Goal: Task Accomplishment & Management: Complete application form

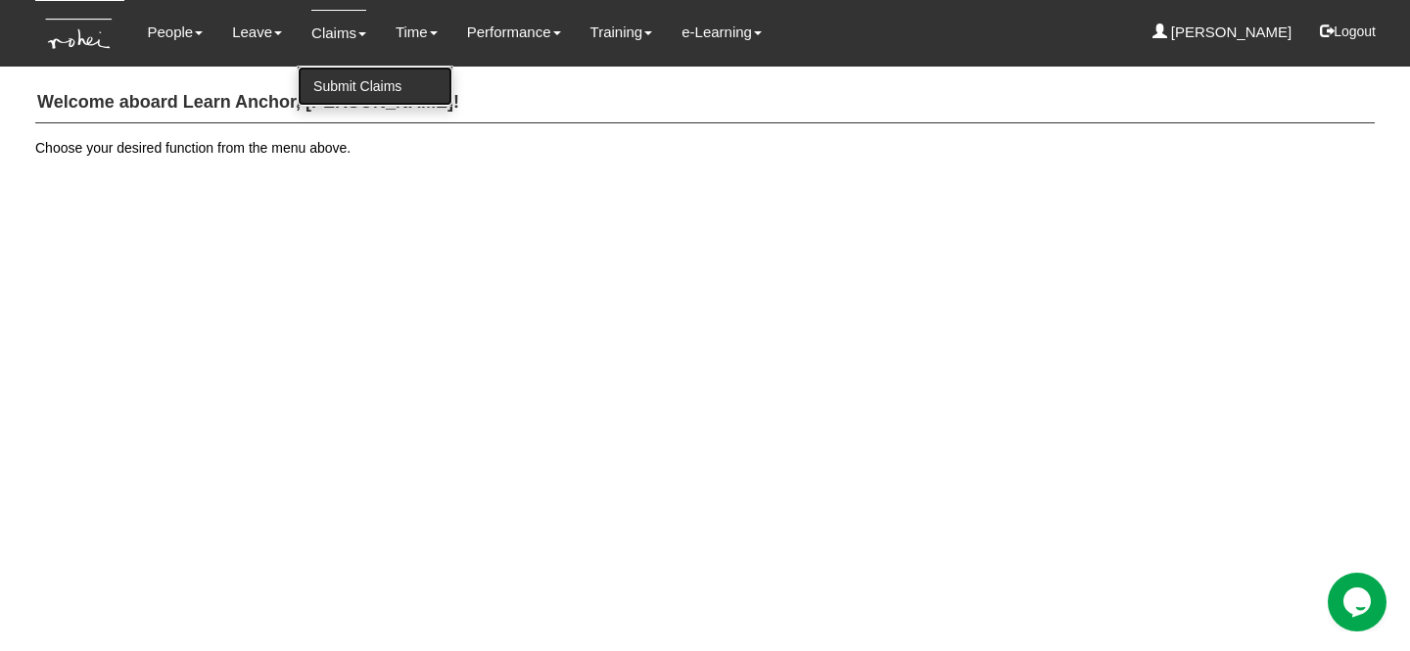
click at [341, 84] on link "Submit Claims" at bounding box center [375, 86] width 155 height 39
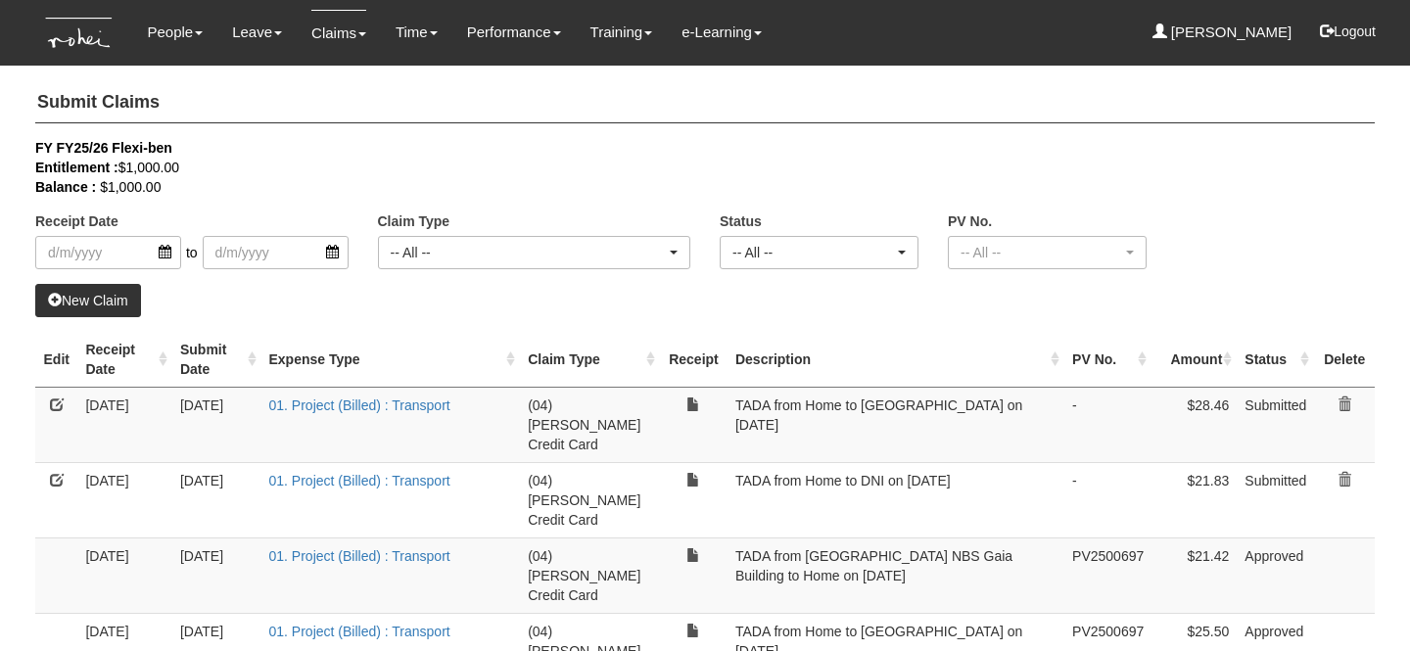
select select "50"
click at [93, 295] on link "New Claim" at bounding box center [88, 300] width 106 height 33
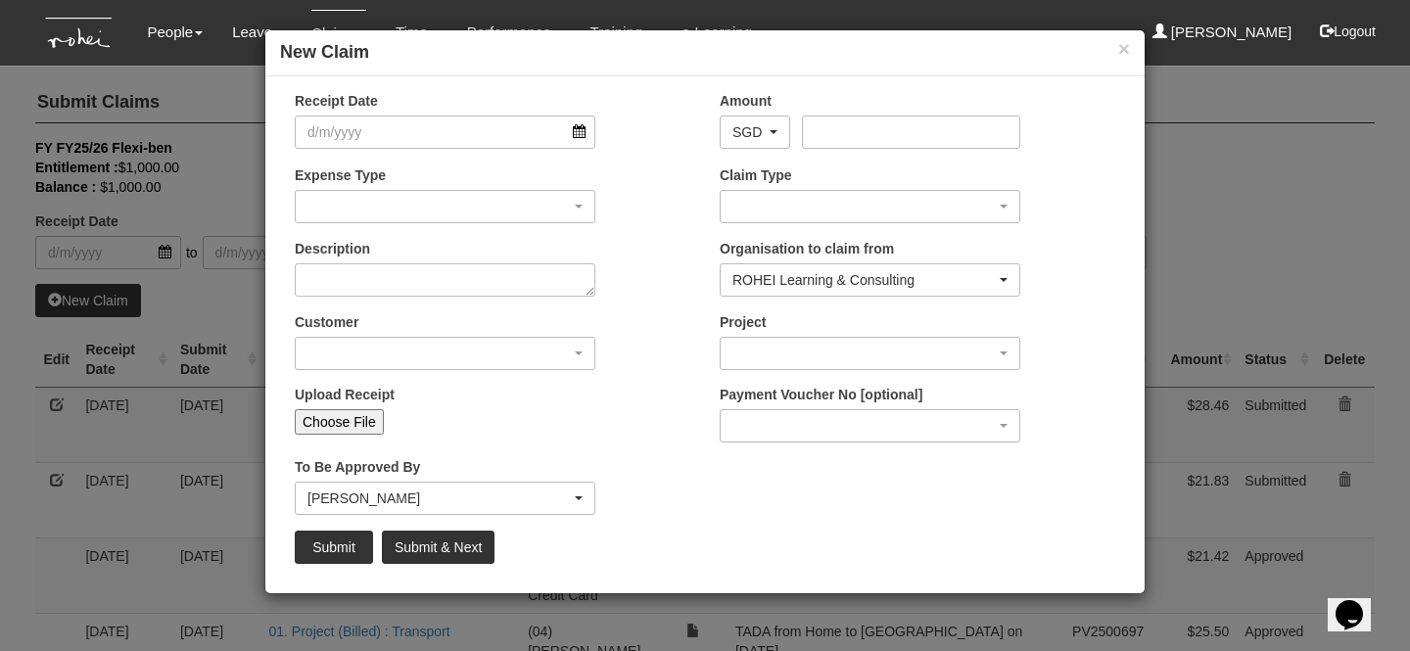
click at [375, 148] on div at bounding box center [445, 132] width 301 height 33
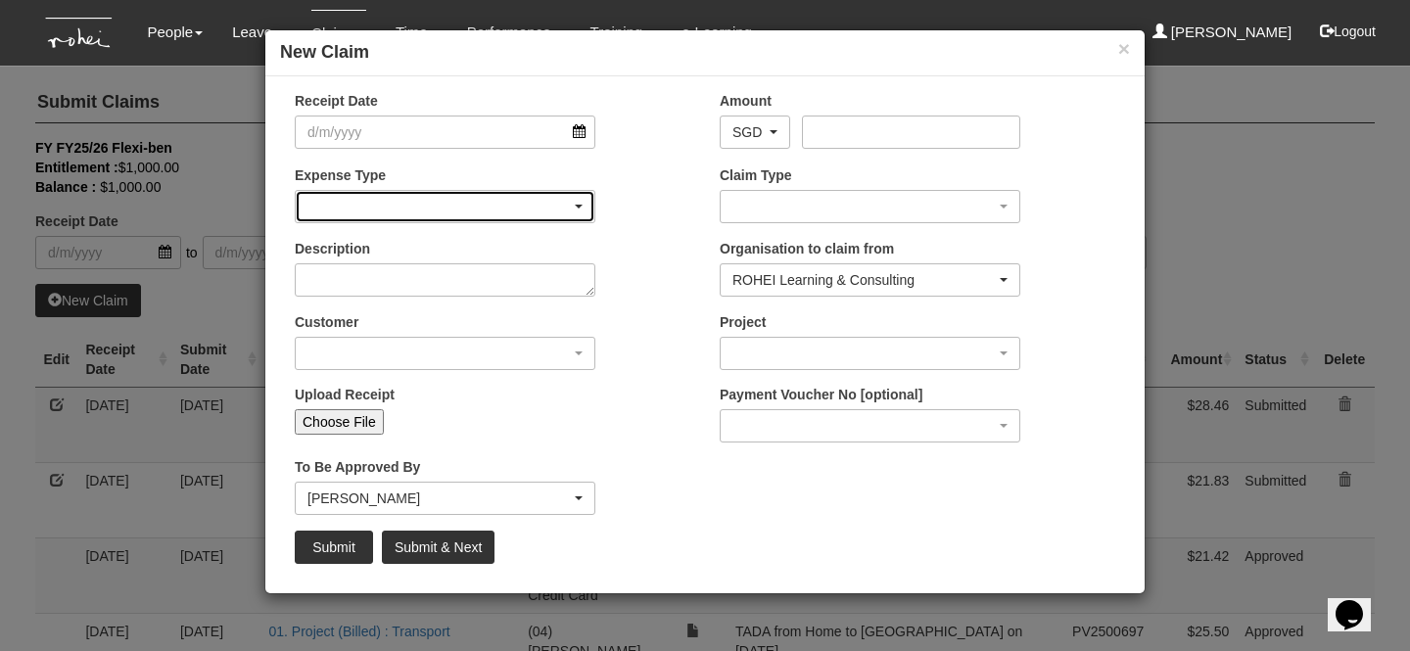
click at [387, 195] on div "button" at bounding box center [445, 206] width 299 height 31
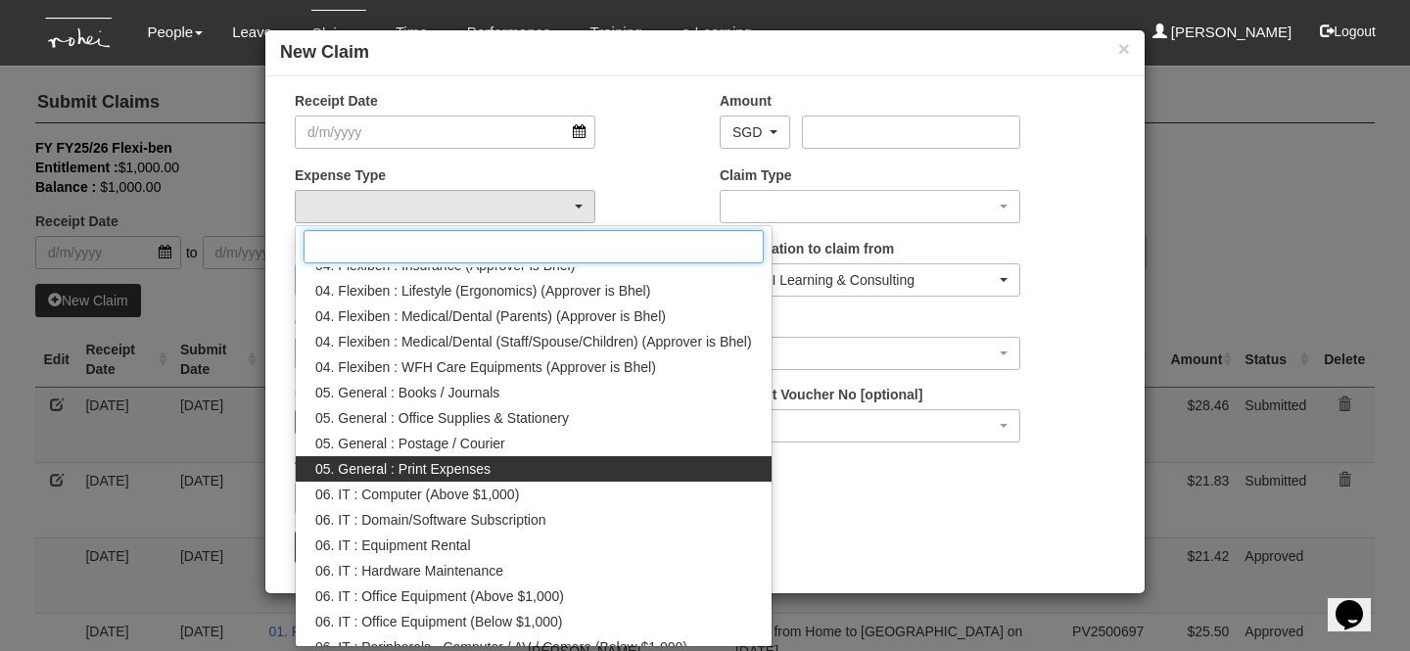
scroll to position [505, 0]
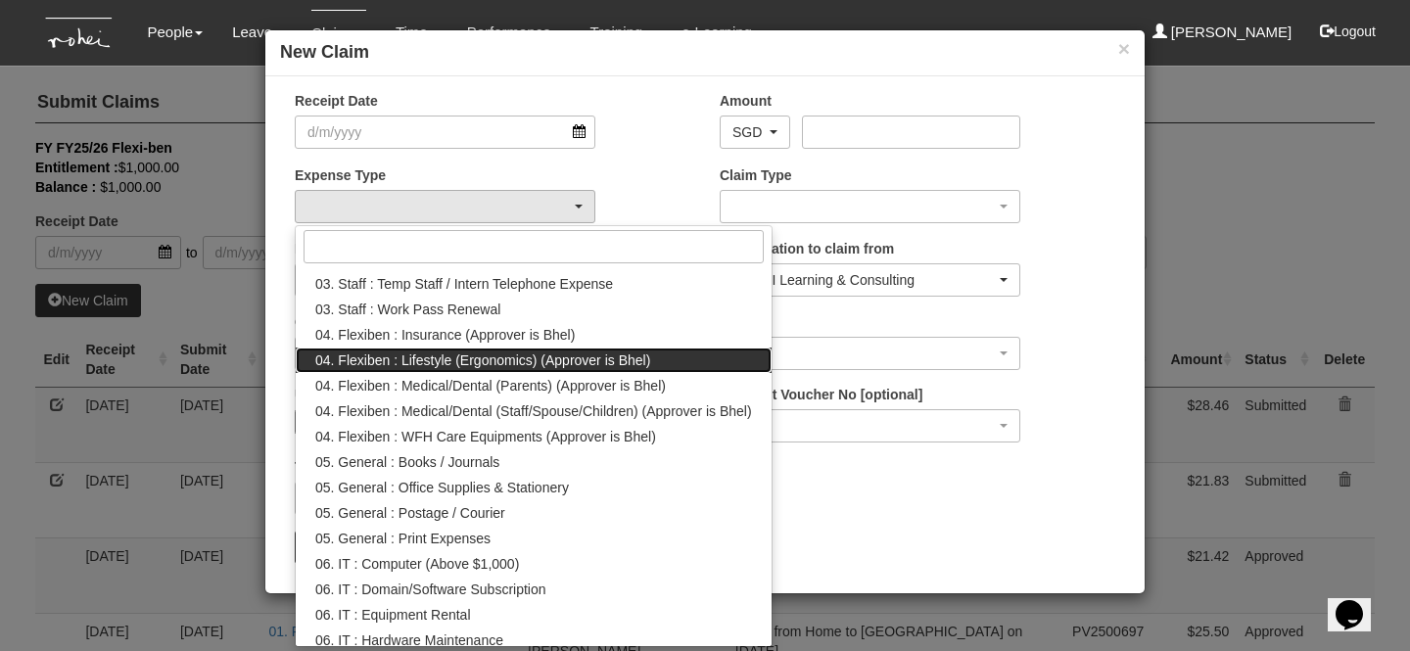
click at [449, 356] on span "04. Flexiben : Lifestyle (Ergonomics) (Approver is Bhel)" at bounding box center [482, 361] width 335 height 20
select select "144"
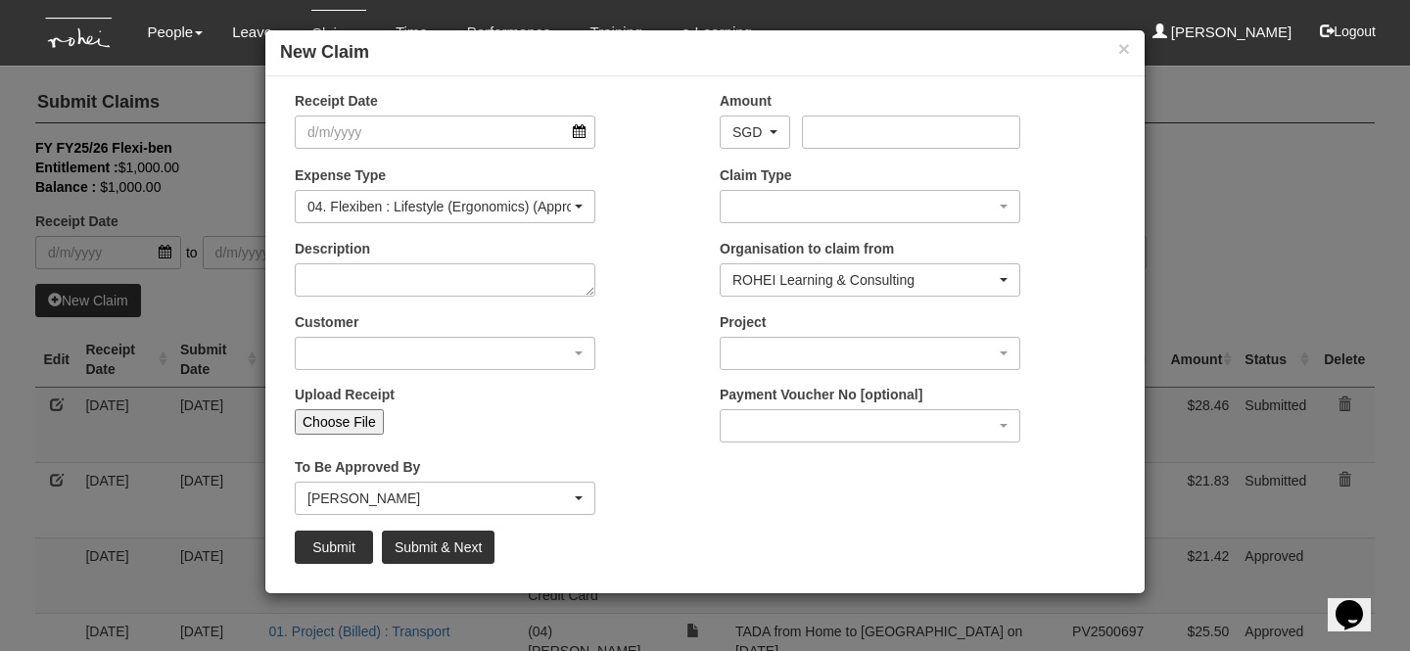
click at [635, 224] on div "Expense Type 01. Project (Billed) : Food for FGDs / Meetings 01. Project (Bille…" at bounding box center [492, 202] width 425 height 72
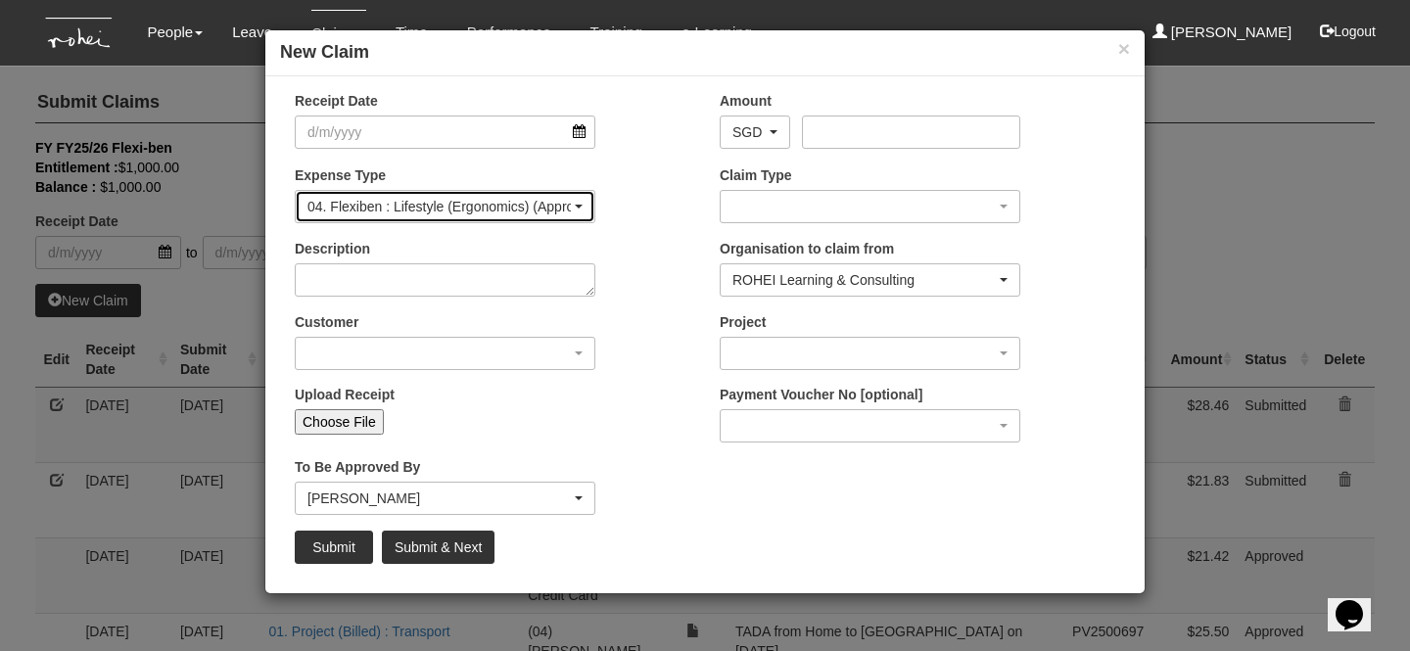
click at [482, 215] on div "04. Flexiben : Lifestyle (Ergonomics) (Approver is Bhel)" at bounding box center [439, 207] width 263 height 20
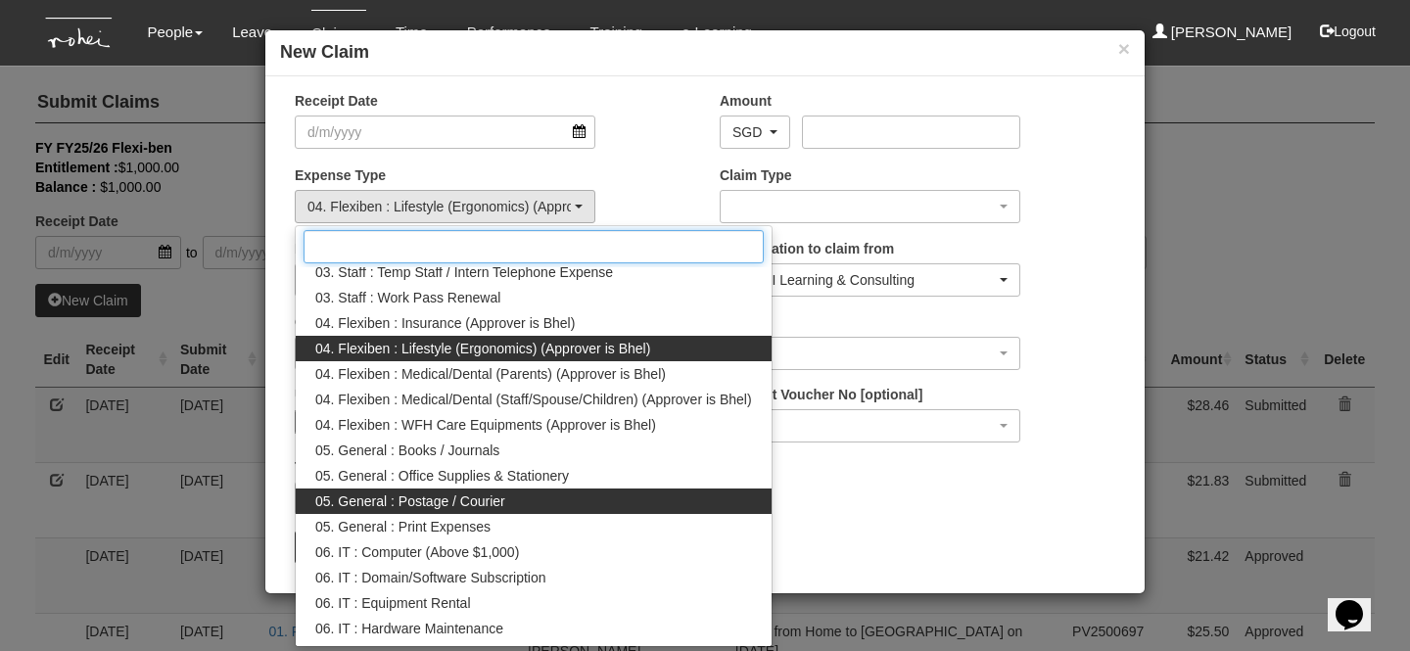
scroll to position [521, 0]
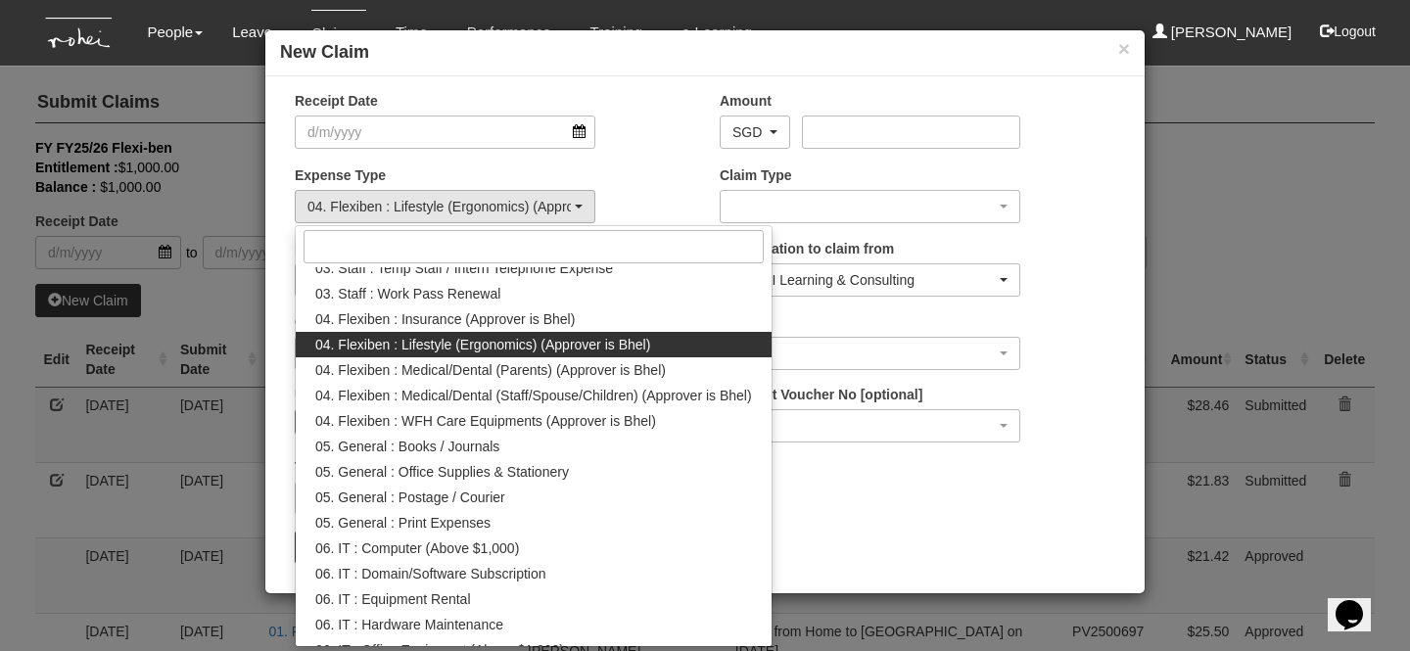
click at [659, 192] on div "Expense Type 01. Project (Billed) : Food for FGDs / Meetings 01. Project (Bille…" at bounding box center [492, 202] width 425 height 72
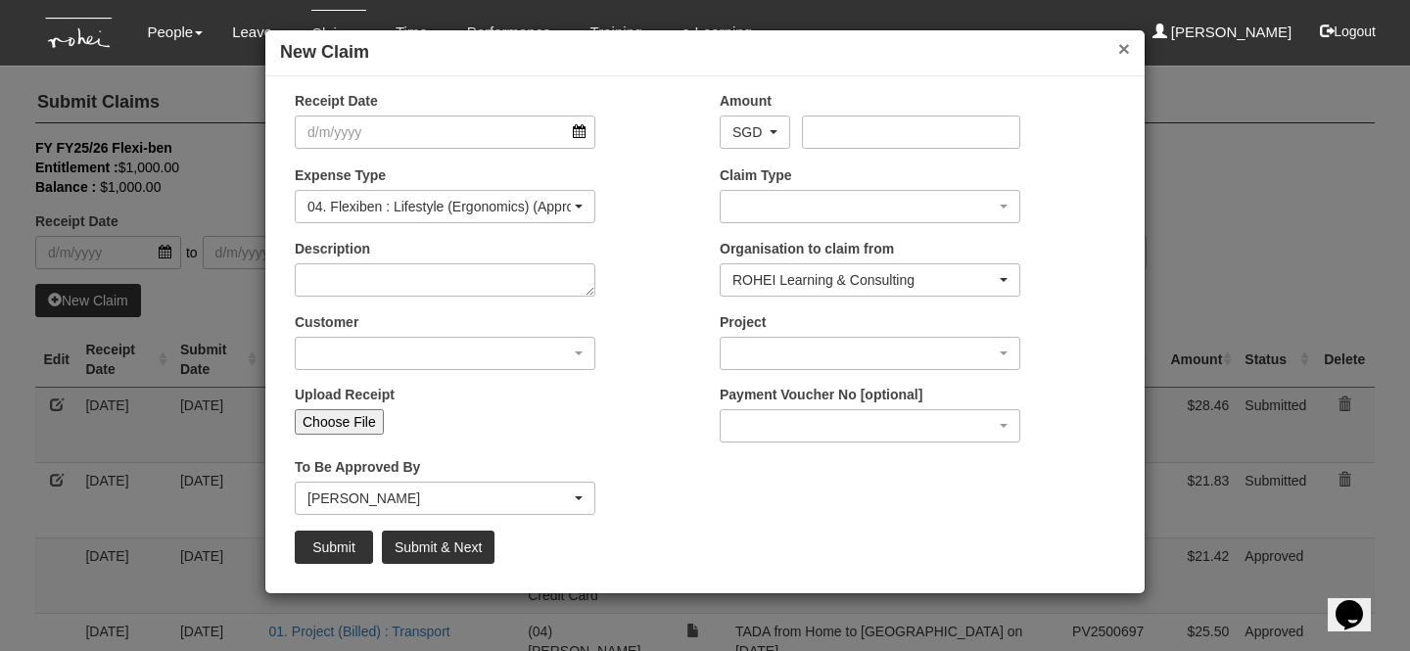
click at [1123, 45] on button "×" at bounding box center [1125, 48] width 12 height 21
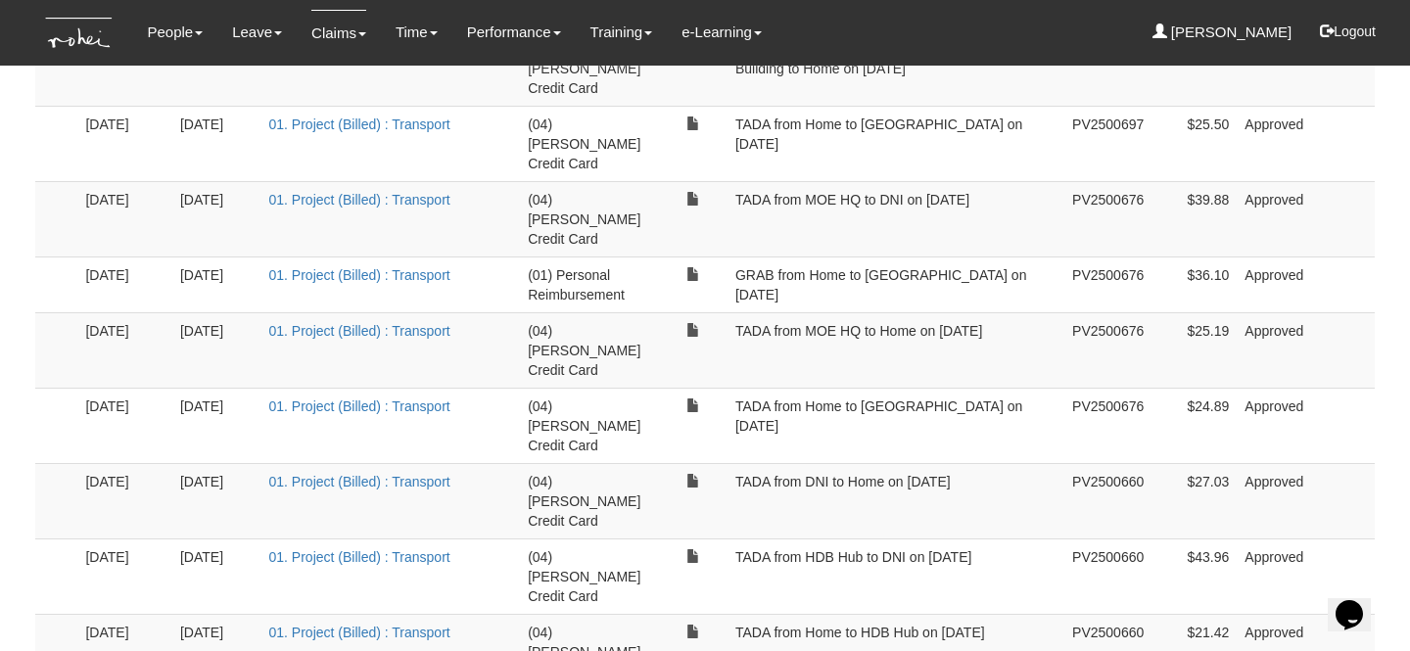
scroll to position [0, 0]
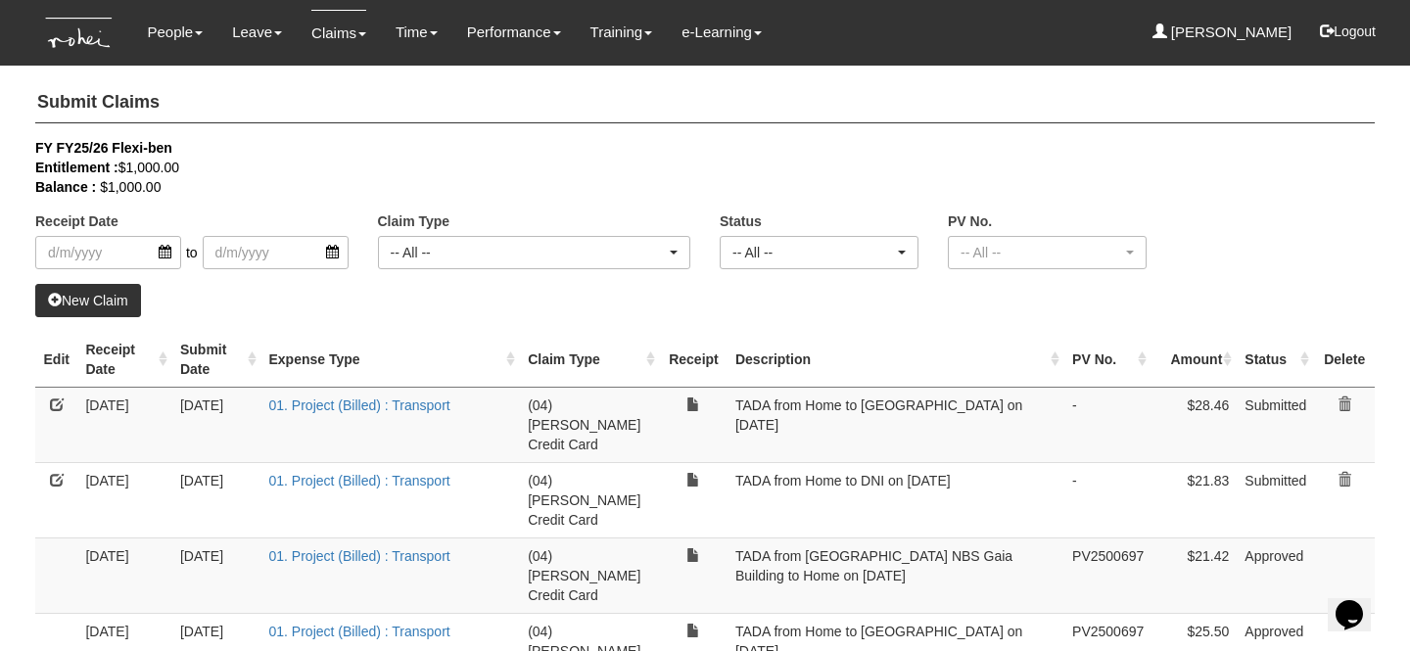
click at [115, 306] on link "New Claim" at bounding box center [88, 300] width 106 height 33
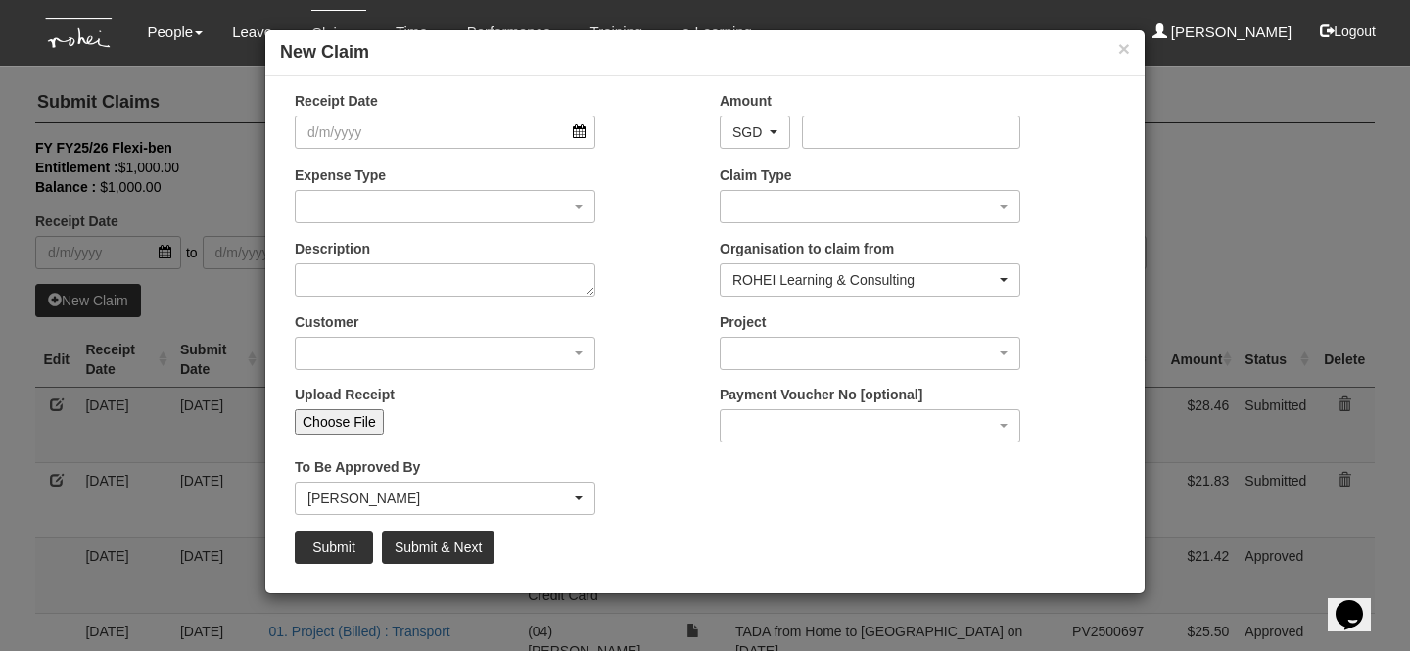
click at [624, 247] on div "Description" at bounding box center [492, 275] width 425 height 72
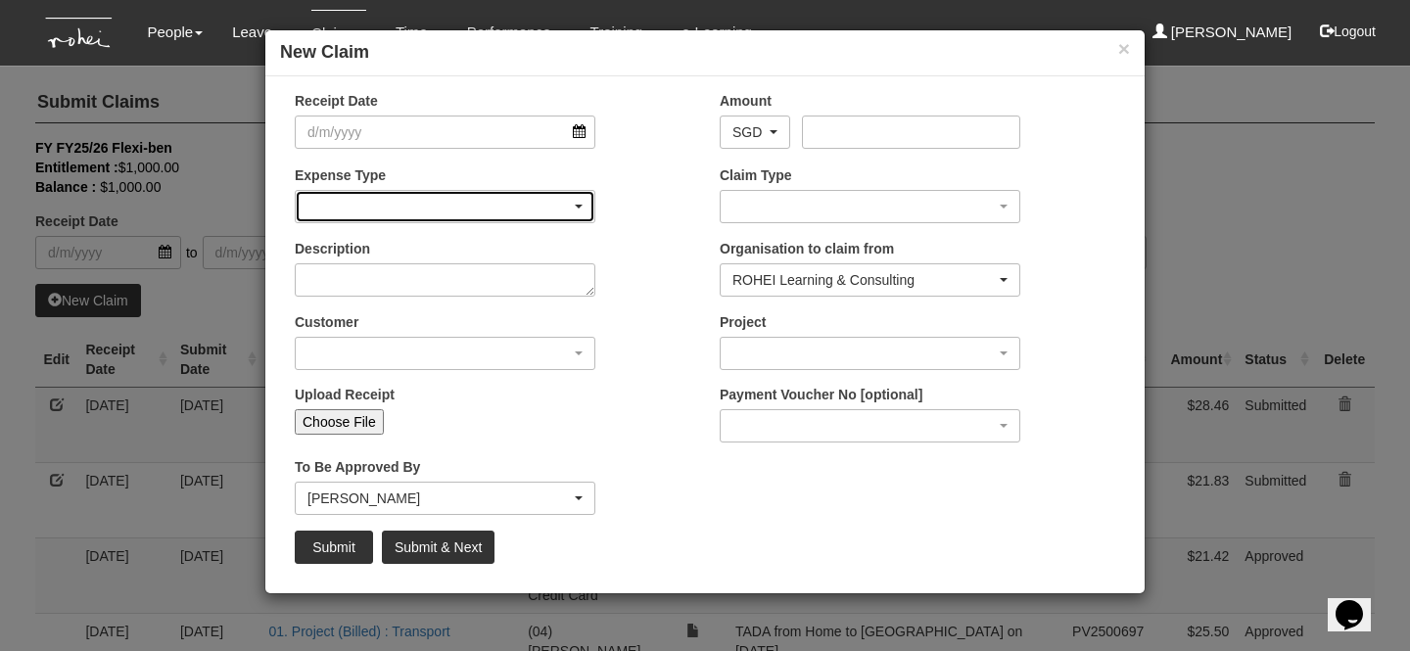
click at [472, 210] on div "button" at bounding box center [445, 206] width 299 height 31
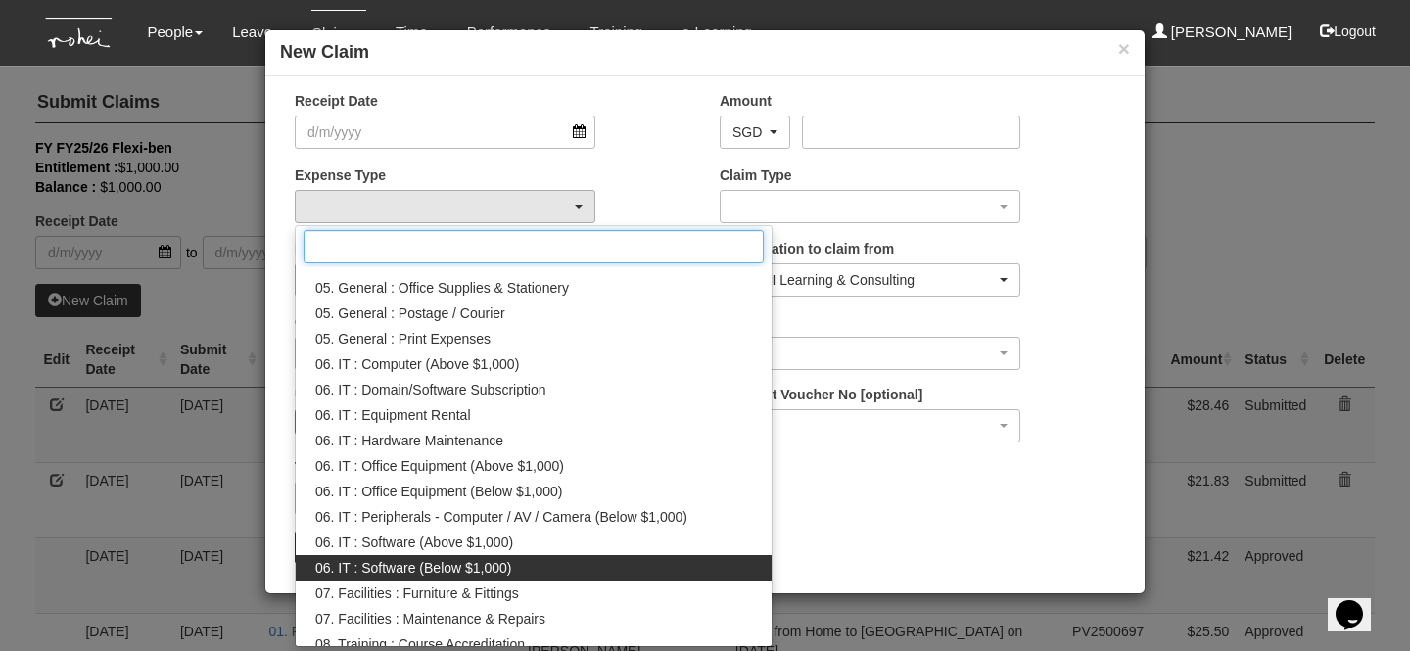
scroll to position [704, 0]
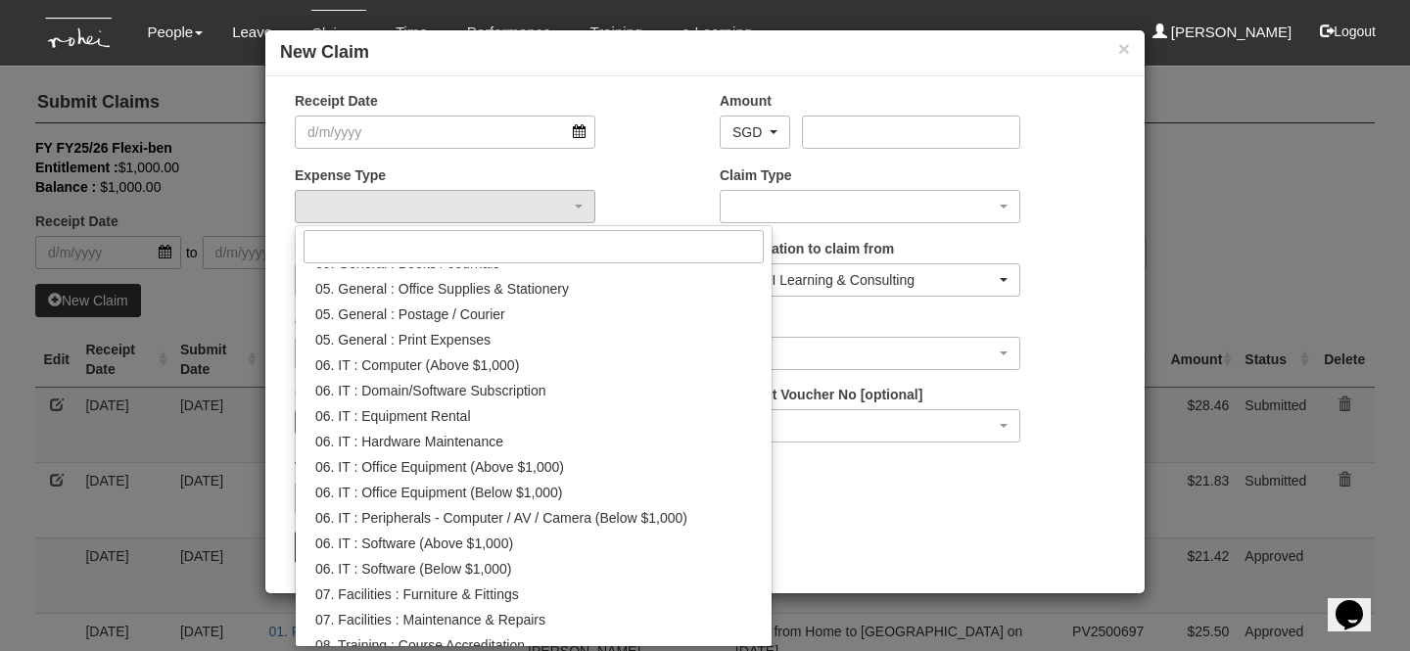
click at [667, 163] on div "Receipt Date Amount AED AFN ALL AMD ANG AOA ARS AUD AWG AZN BAM BBD BDT BGN BHD…" at bounding box center [705, 335] width 880 height 488
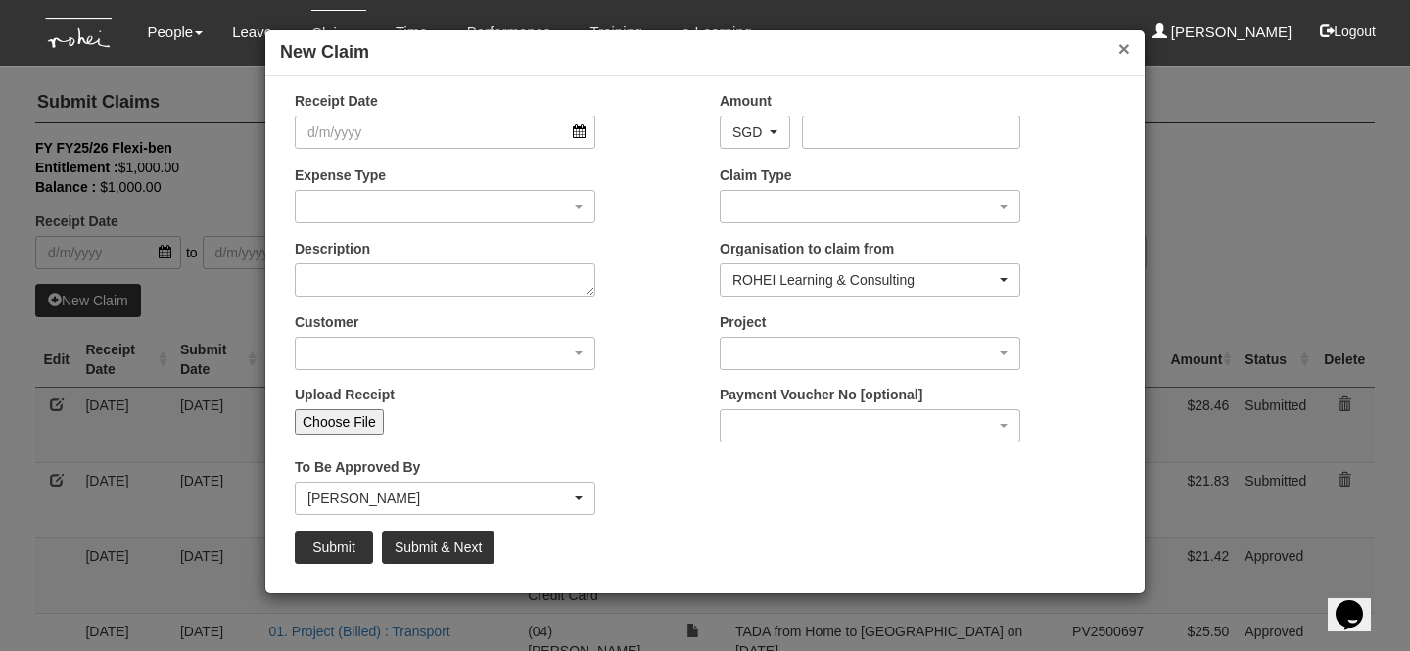
click at [1124, 59] on button "×" at bounding box center [1125, 48] width 12 height 21
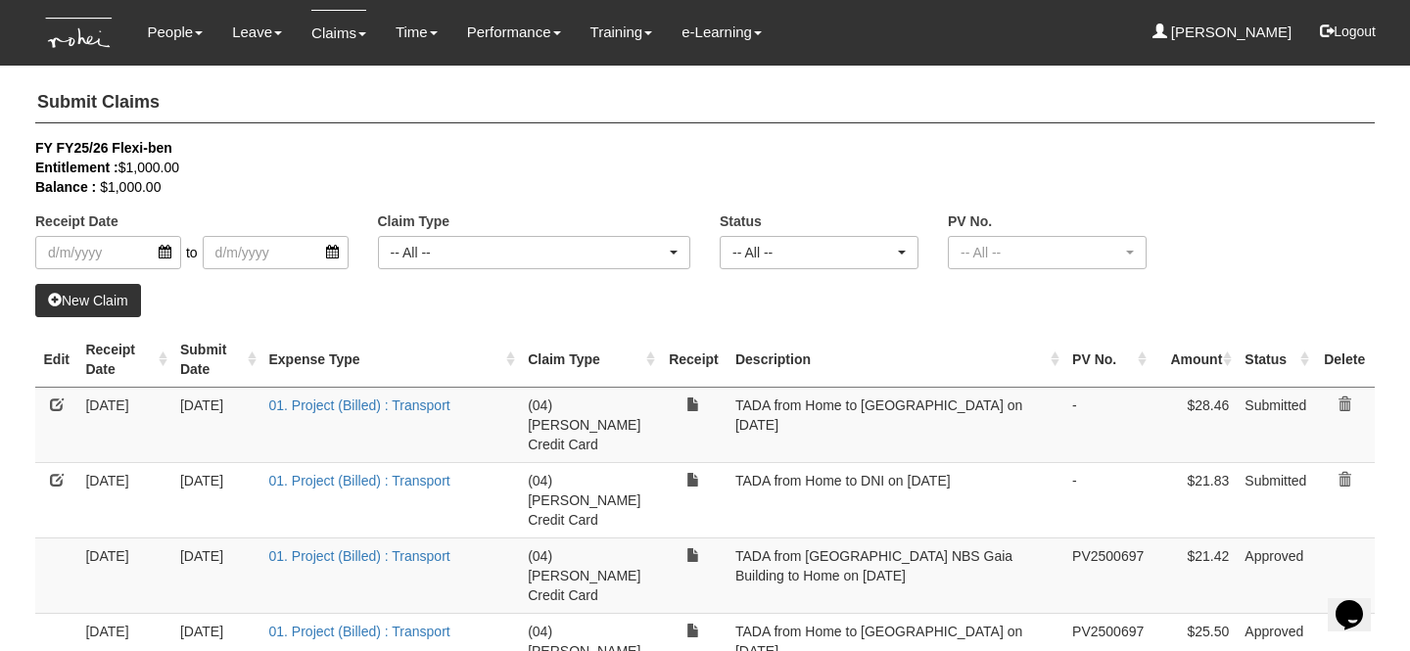
click at [598, 116] on h4 "Submit Claims" at bounding box center [705, 103] width 1340 height 40
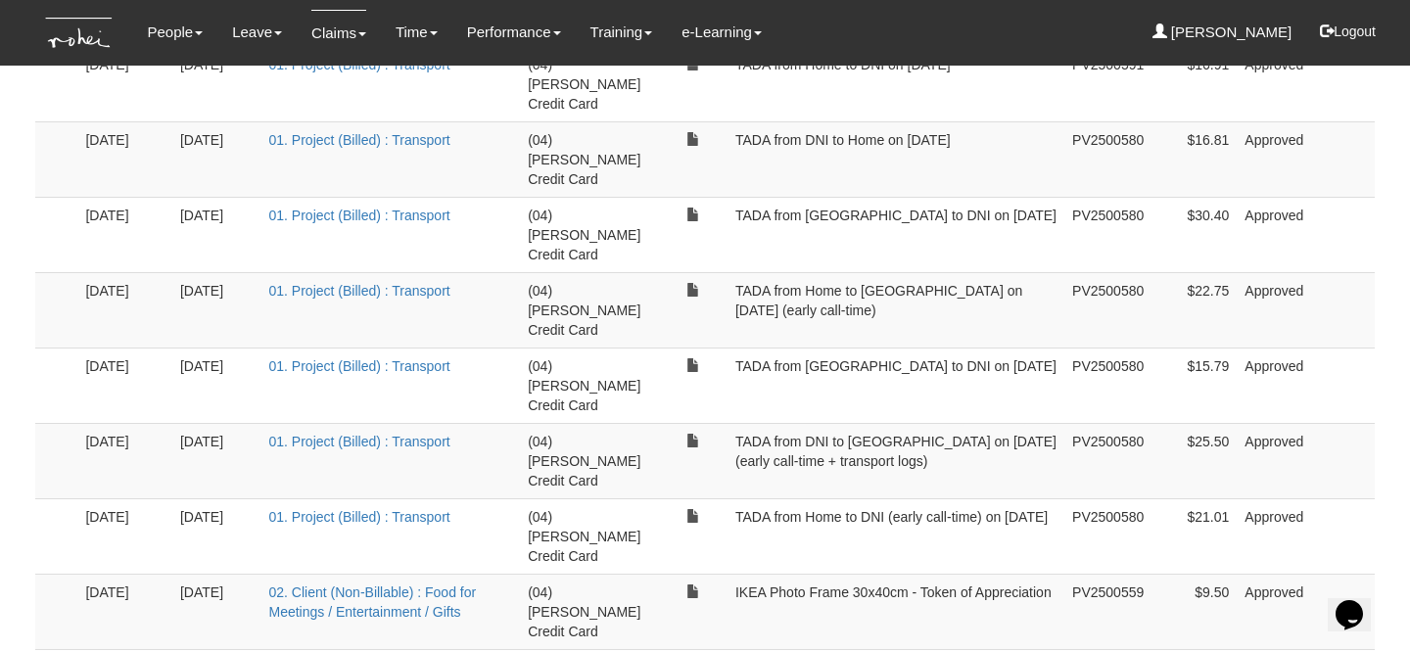
scroll to position [2641, 0]
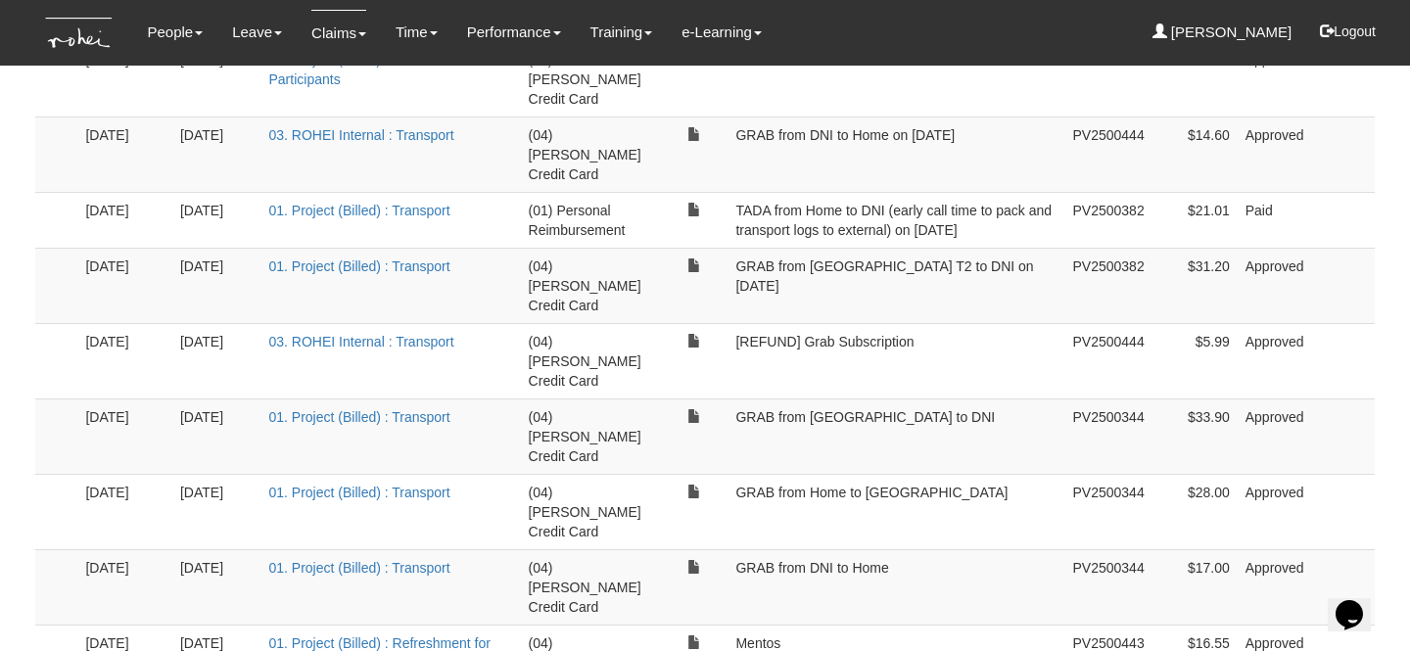
scroll to position [2680, 0]
